Goal: Task Accomplishment & Management: Complete application form

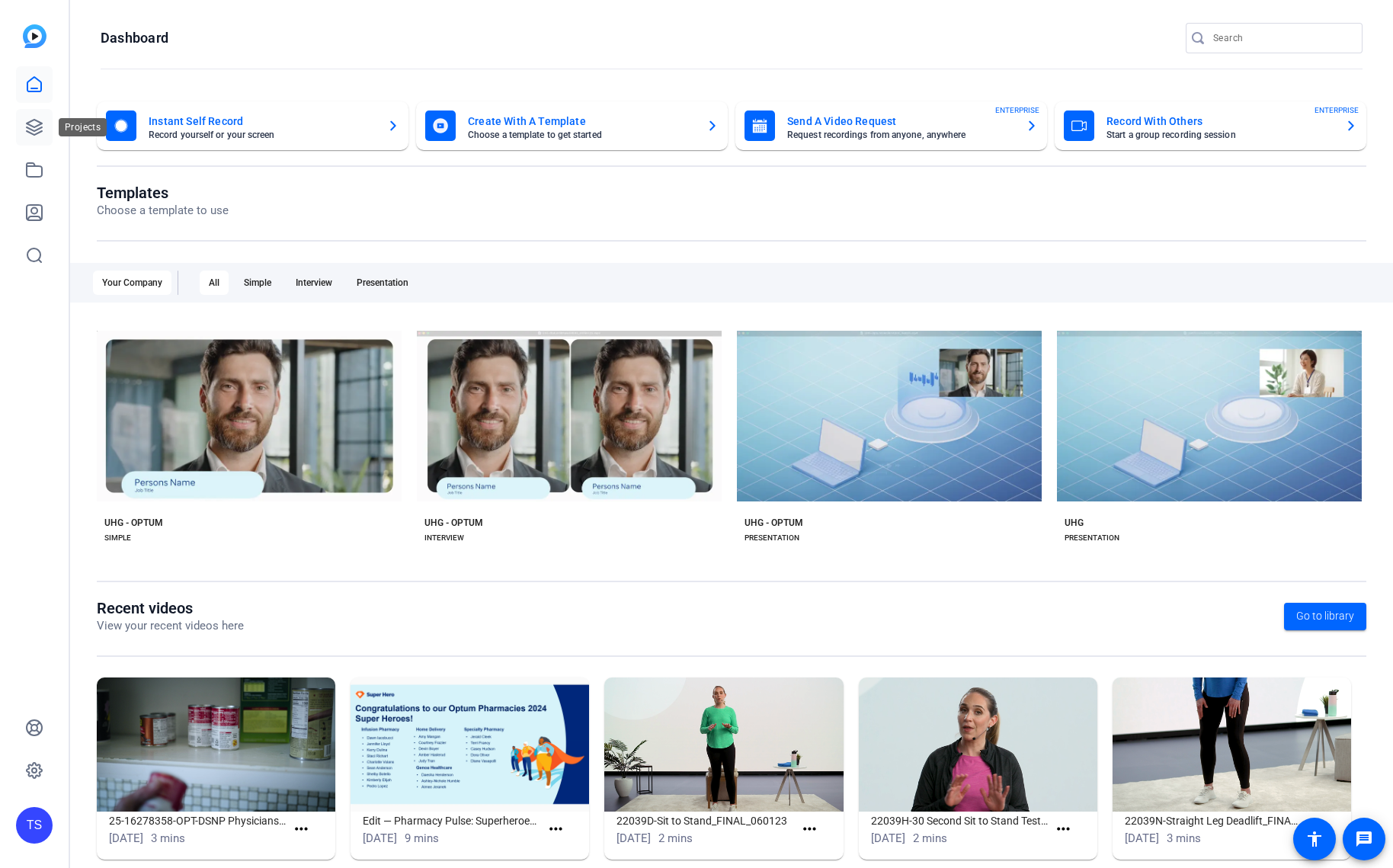
click at [33, 129] on icon at bounding box center [34, 127] width 18 height 18
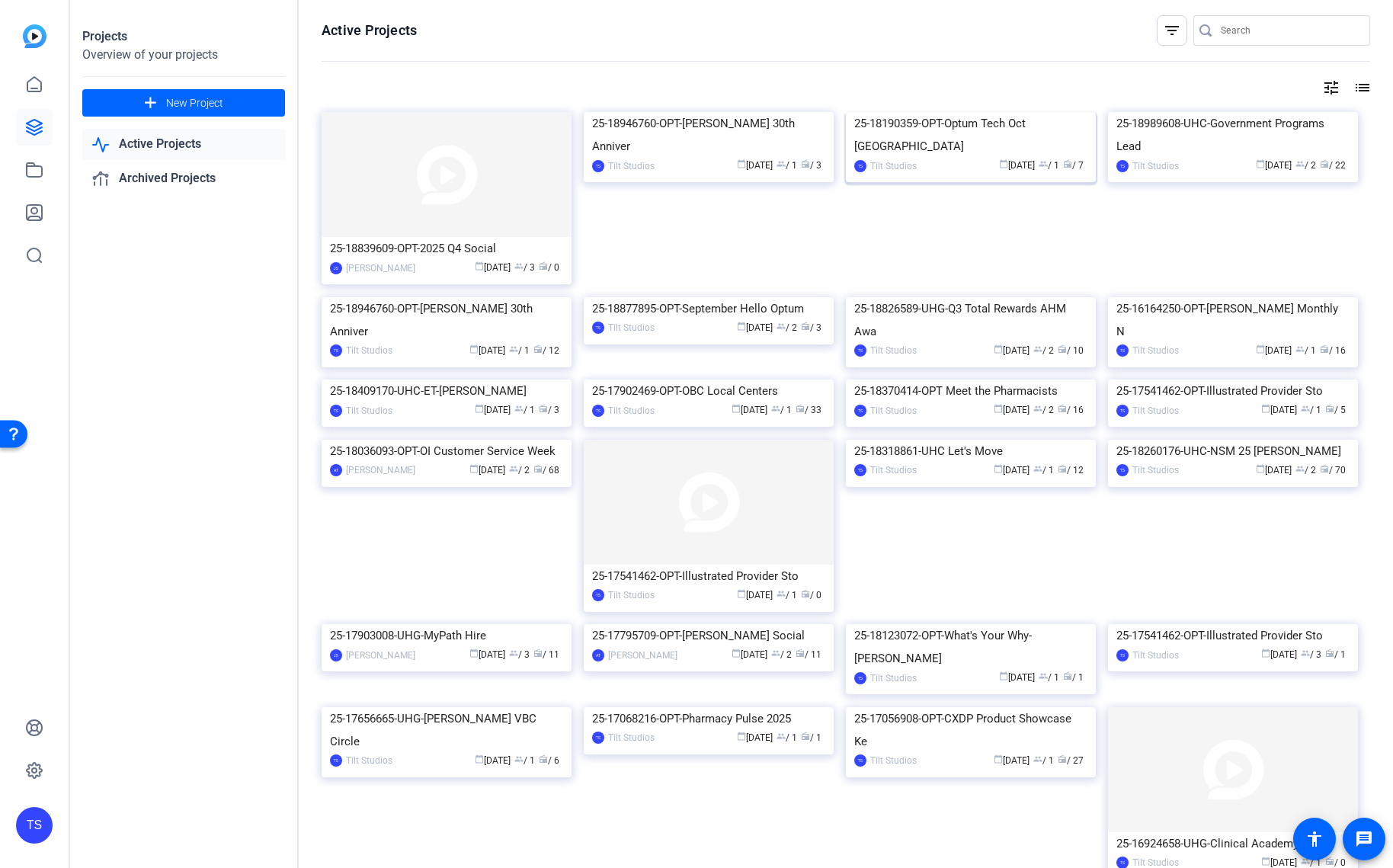
click at [990, 112] on img at bounding box center [970, 112] width 250 height 0
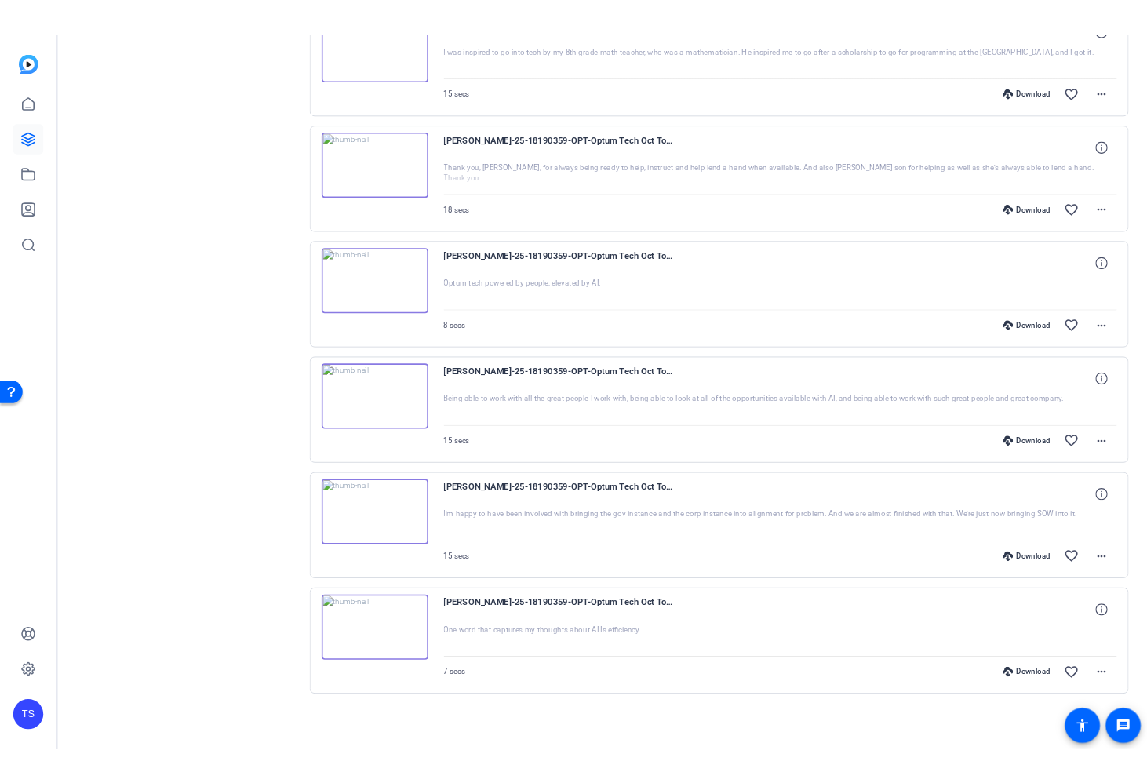
scroll to position [148, 0]
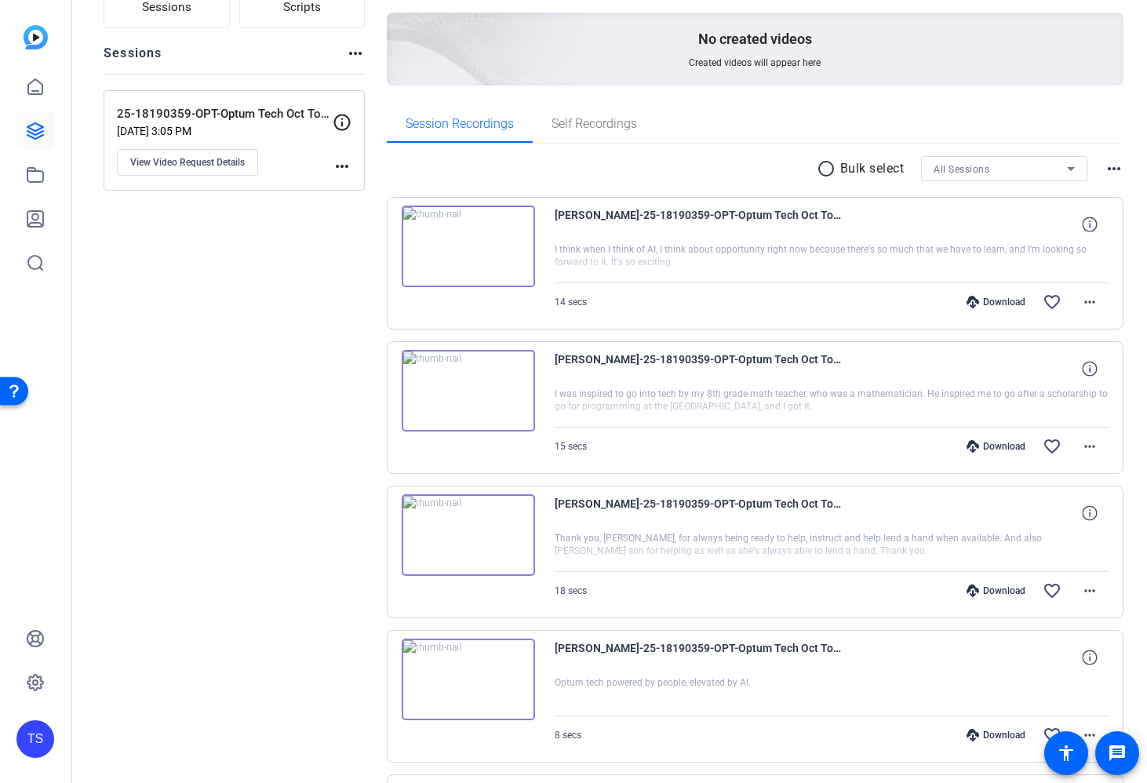
click at [347, 169] on mat-icon "more_horiz" at bounding box center [342, 166] width 19 height 19
drag, startPoint x: 265, startPoint y: 268, endPoint x: 244, endPoint y: 231, distance: 43.2
click at [261, 264] on div at bounding box center [573, 391] width 1147 height 783
click at [212, 151] on button "View Video Request Details" at bounding box center [187, 162] width 141 height 27
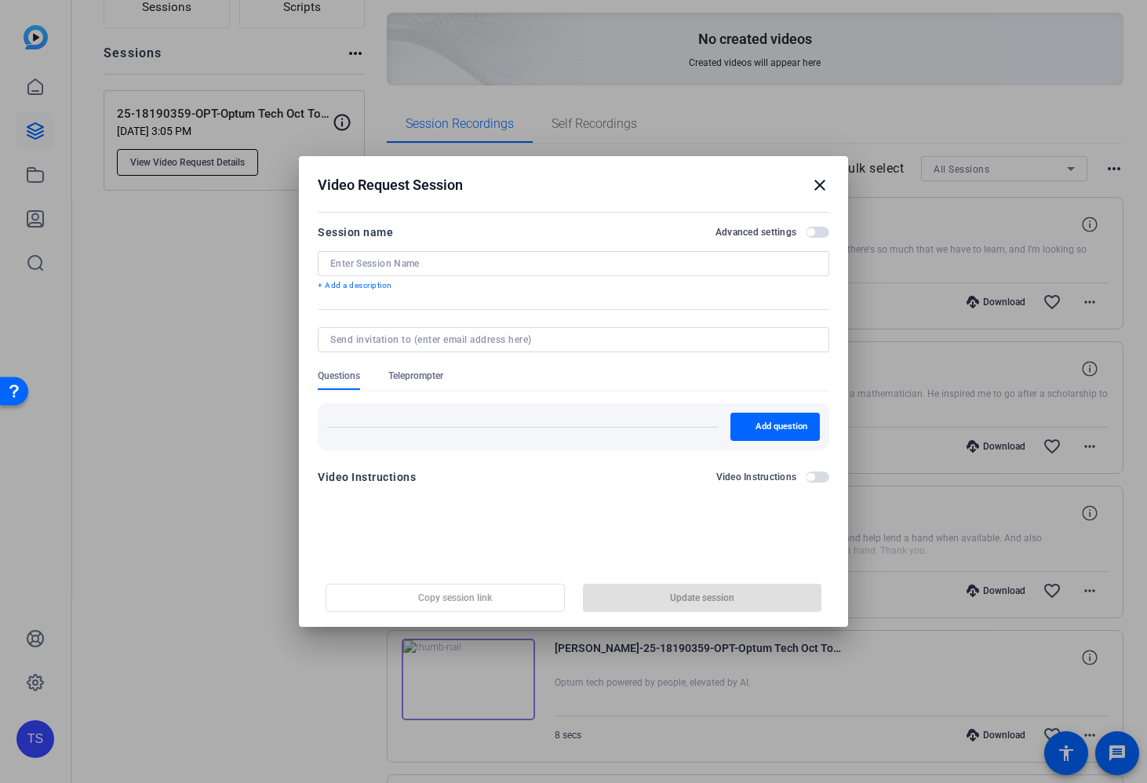
type input "25-18190359-OPT-Optum Tech Oct Town Hall self-reco"
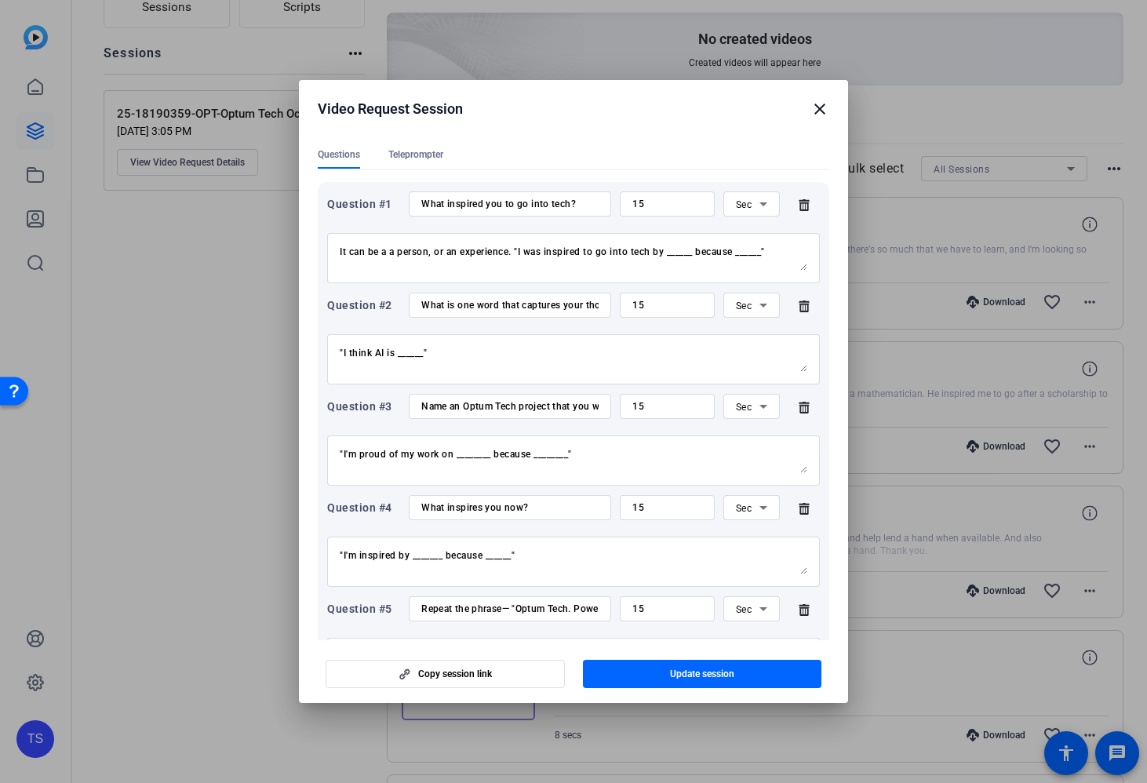
scroll to position [204, 0]
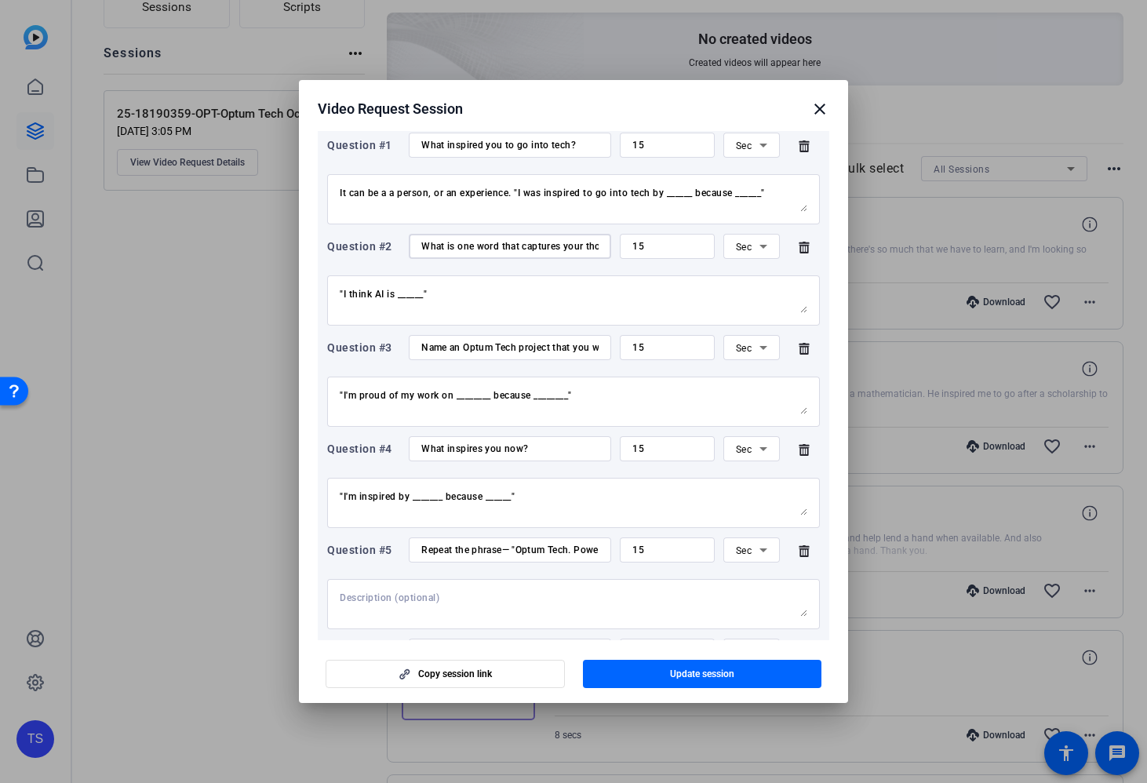
click at [512, 248] on input "What is one word that captures your thoughts about AI?" at bounding box center [509, 246] width 177 height 13
drag, startPoint x: 495, startPoint y: 244, endPoint x: 625, endPoint y: 244, distance: 129.5
click at [625, 244] on div "Question #2 What is one word that captures your thoughts about AI? 15 Sec" at bounding box center [573, 246] width 493 height 25
click at [534, 250] on input "What is one word that captures your thoughts about AI?" at bounding box center [509, 246] width 177 height 13
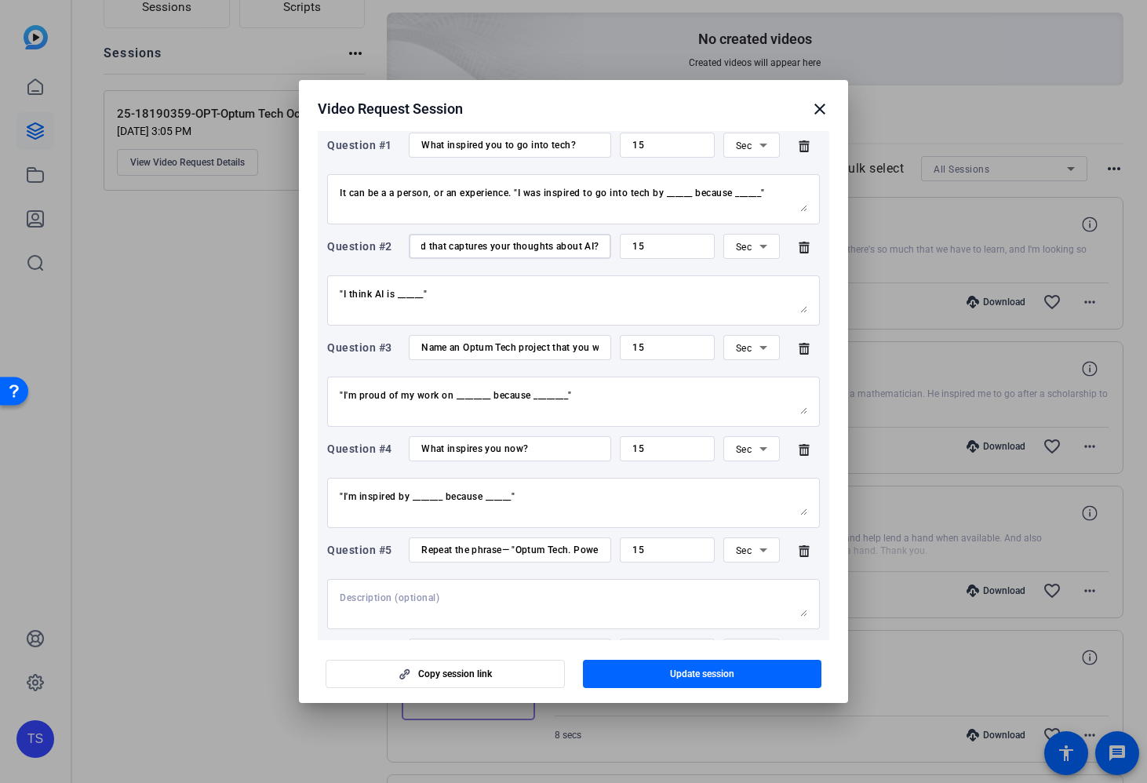
click at [501, 346] on input "Name an Optum Tech project that you worked on that you're proud of" at bounding box center [509, 347] width 177 height 13
drag, startPoint x: 459, startPoint y: 348, endPoint x: 560, endPoint y: 350, distance: 101.2
click at [558, 346] on input "Name an Optum Tech project that you worked on that you're proud of" at bounding box center [509, 347] width 177 height 13
click at [561, 351] on input "Name an Optum Tech project that you worked on that you're proud of" at bounding box center [509, 347] width 177 height 13
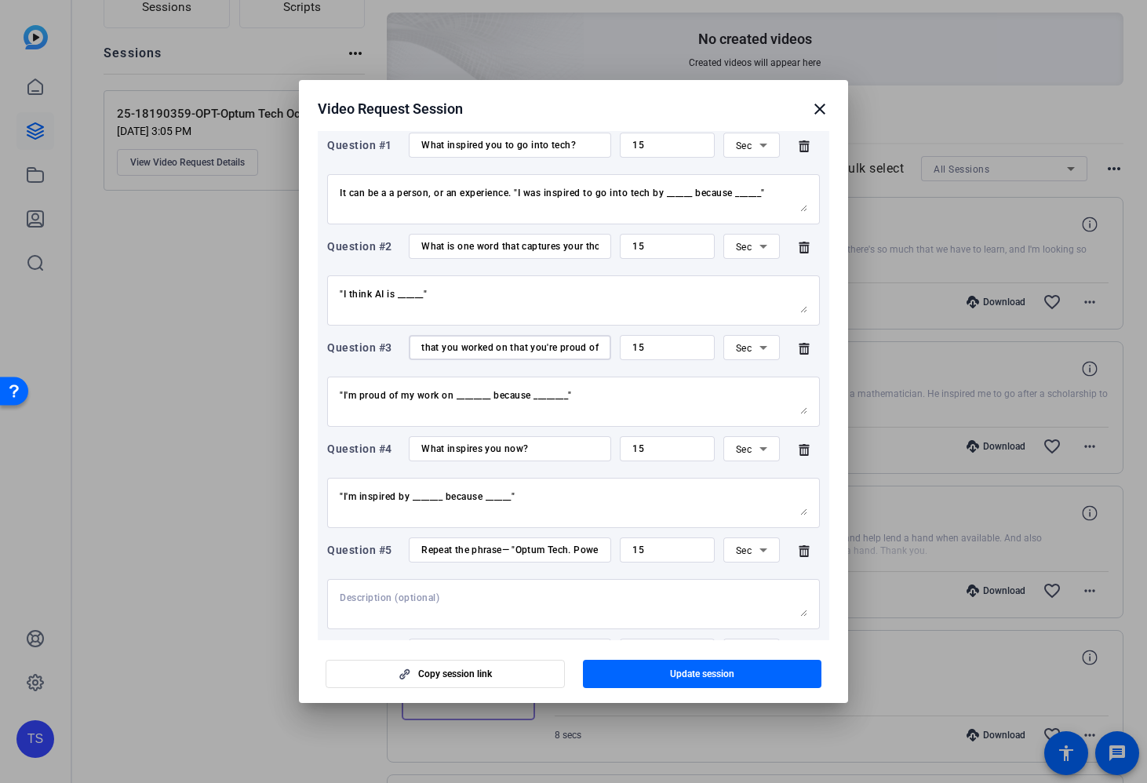
click at [490, 451] on input "What inspires you now?" at bounding box center [509, 449] width 177 height 13
drag, startPoint x: 444, startPoint y: 450, endPoint x: 560, endPoint y: 449, distance: 115.4
click at [560, 449] on input "What inspires you now?" at bounding box center [509, 449] width 177 height 13
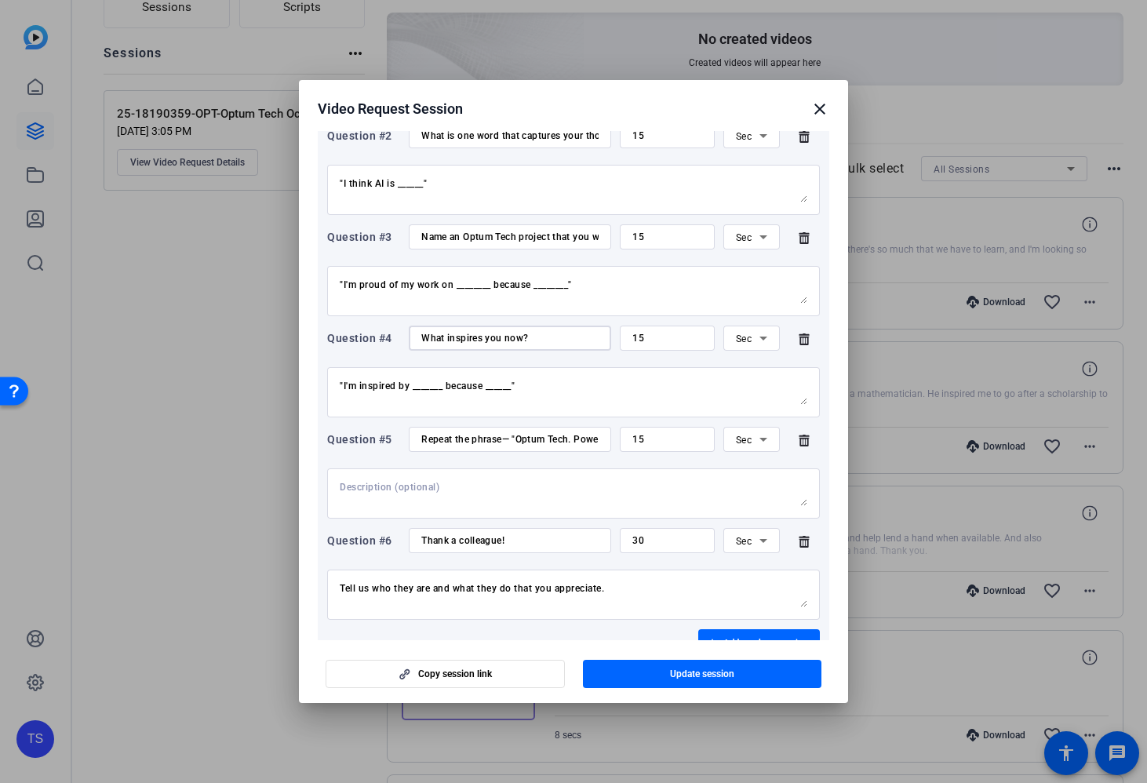
scroll to position [341, 0]
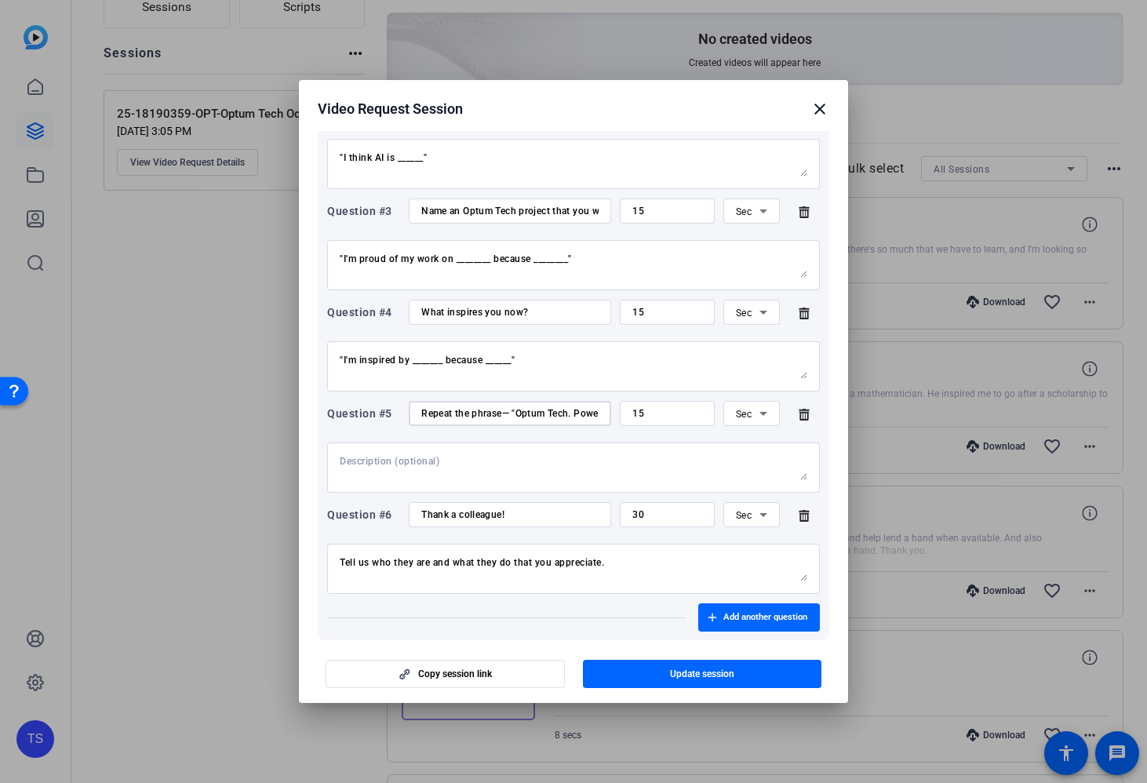
click at [479, 416] on input "Repeat the phrase— "Optum Tech. Powered by people. Elevated by AI."" at bounding box center [509, 413] width 177 height 13
drag, startPoint x: 479, startPoint y: 415, endPoint x: 600, endPoint y: 412, distance: 120.1
click at [600, 412] on div "Repeat the phrase— "Optum Tech. Powered by people. Elevated by AI."" at bounding box center [510, 413] width 202 height 25
click at [541, 409] on input "Repeat the phrase— "Optum Tech. Powered by people. Elevated by AI."" at bounding box center [509, 413] width 177 height 13
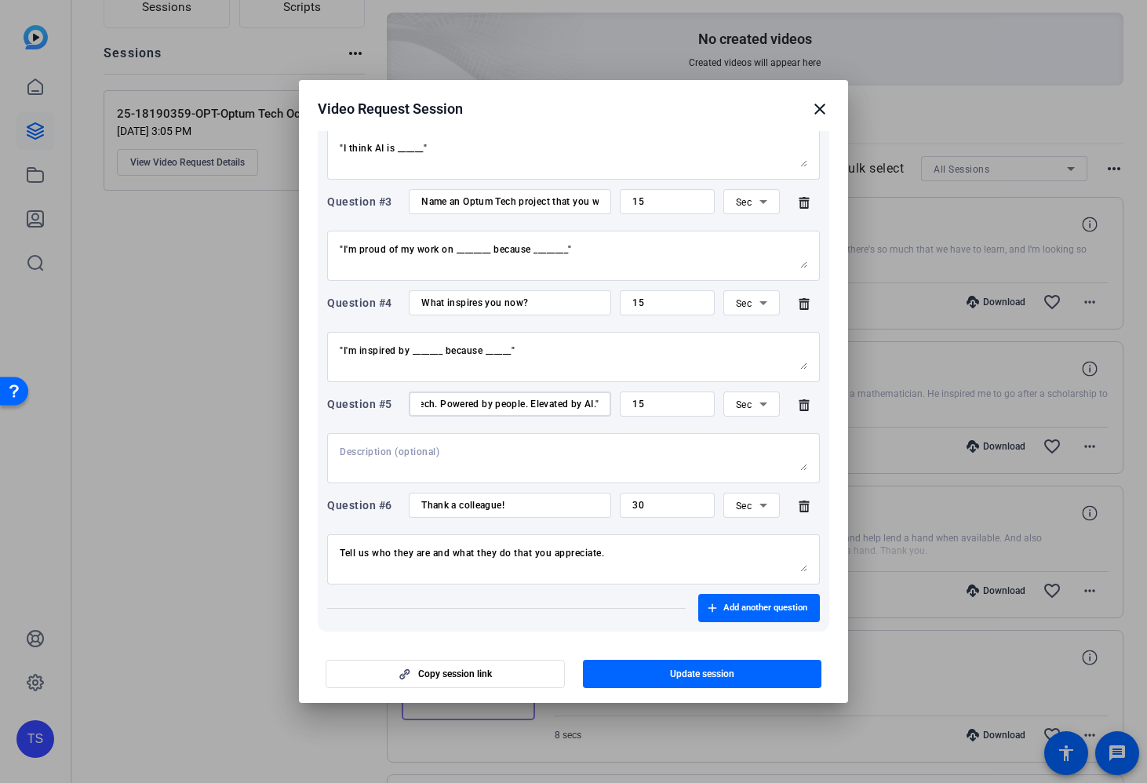
scroll to position [333, 0]
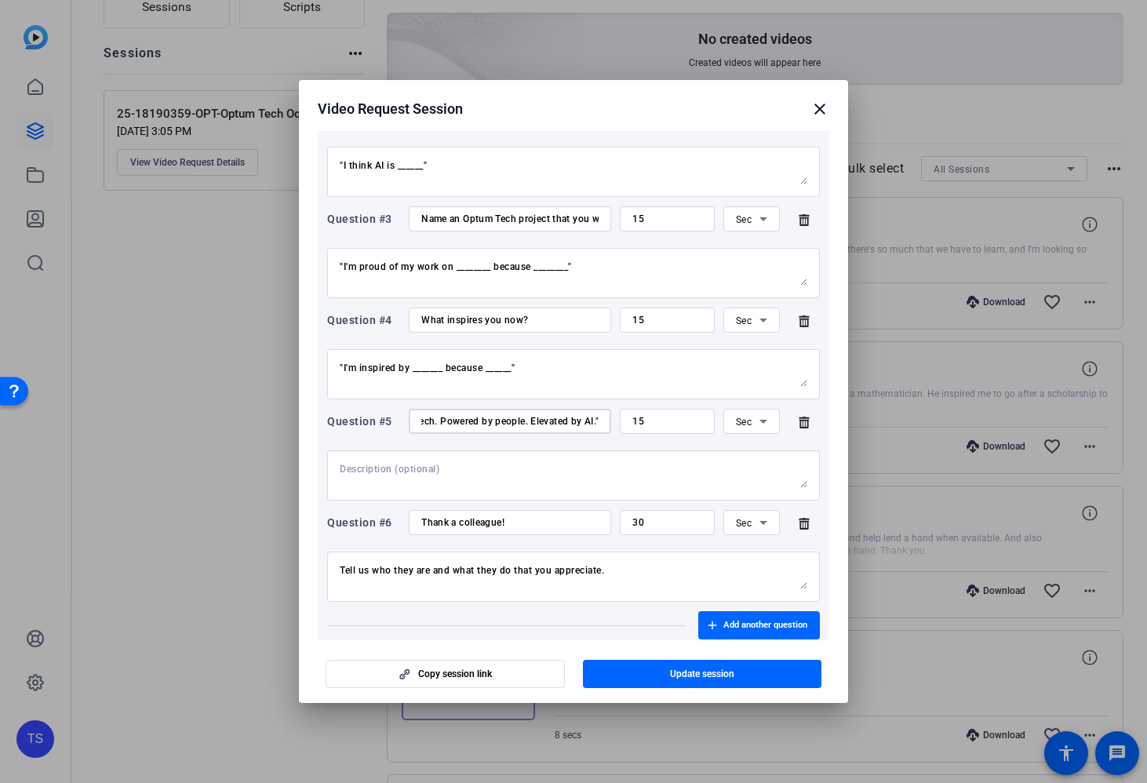
click at [452, 417] on input "Repeat the phrase— "Optum Tech. Powered by people. Elevated by AI."" at bounding box center [509, 421] width 177 height 13
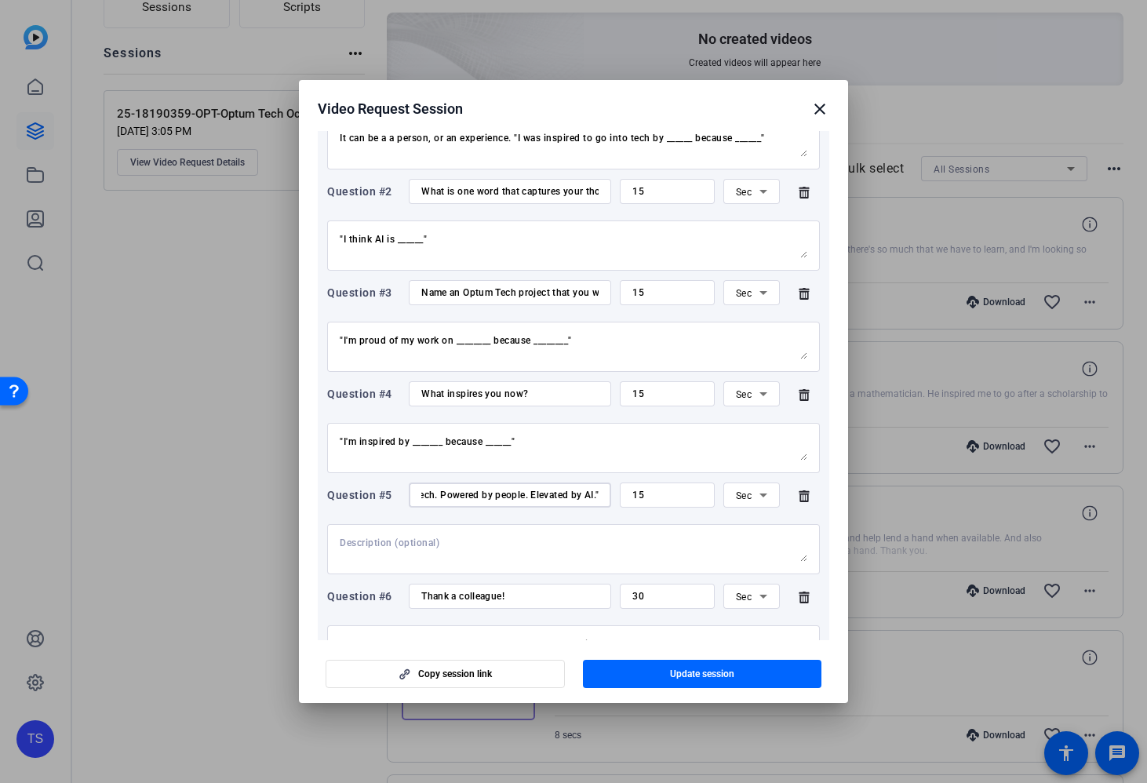
scroll to position [0, 0]
click at [820, 109] on mat-icon "close" at bounding box center [820, 109] width 19 height 19
